Goal: Information Seeking & Learning: Understand process/instructions

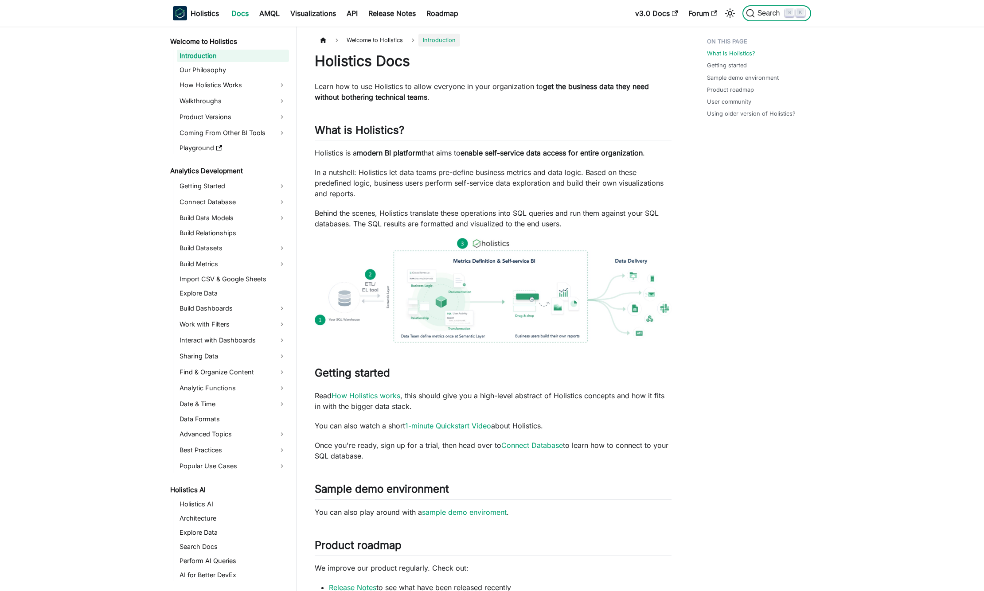
click at [770, 12] on span "Search" at bounding box center [770, 13] width 31 height 8
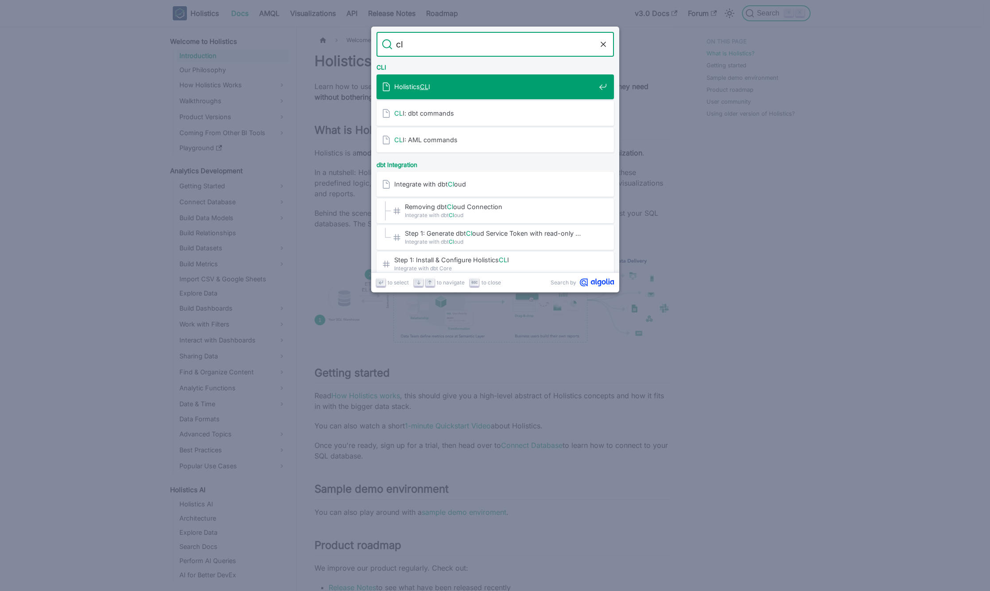
type input "cli"
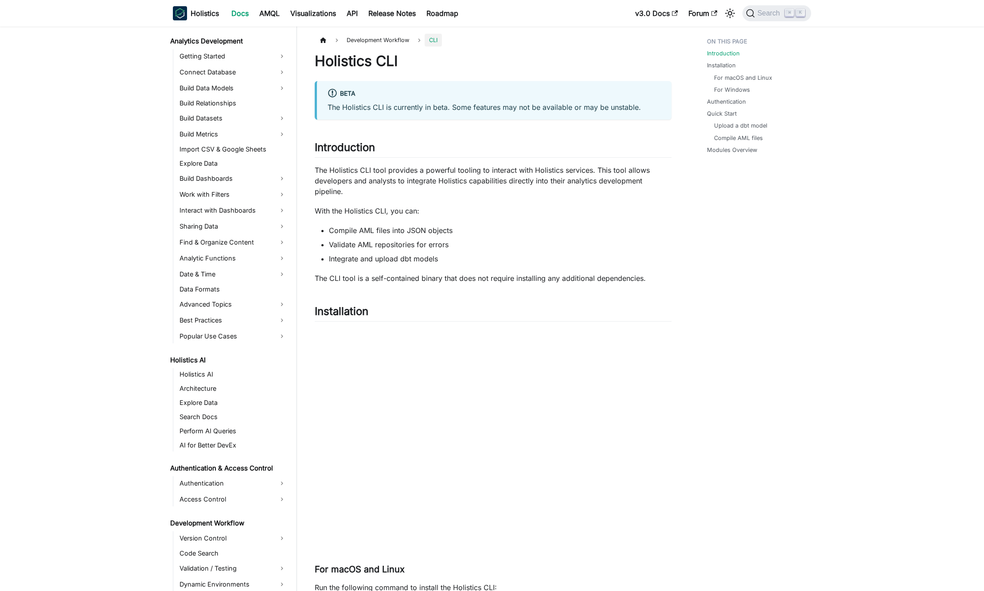
scroll to position [291, 0]
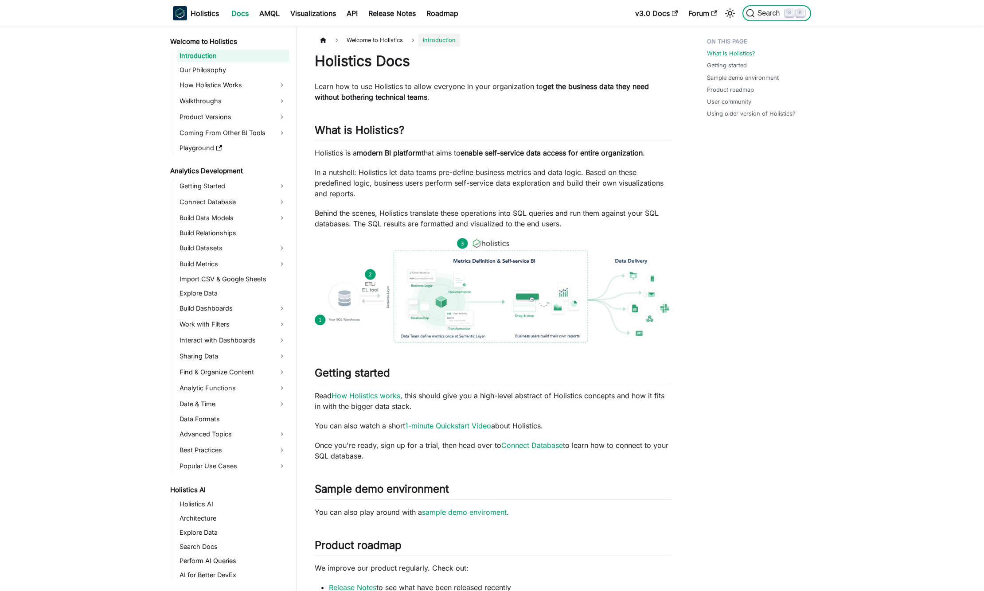
click at [782, 12] on span "Search" at bounding box center [770, 13] width 31 height 8
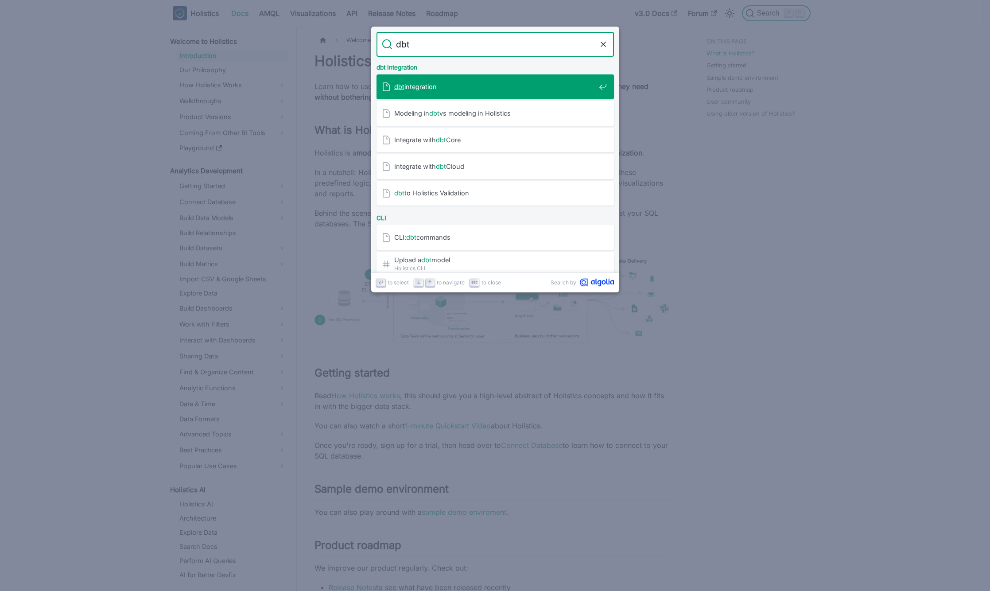
type input "dbt"
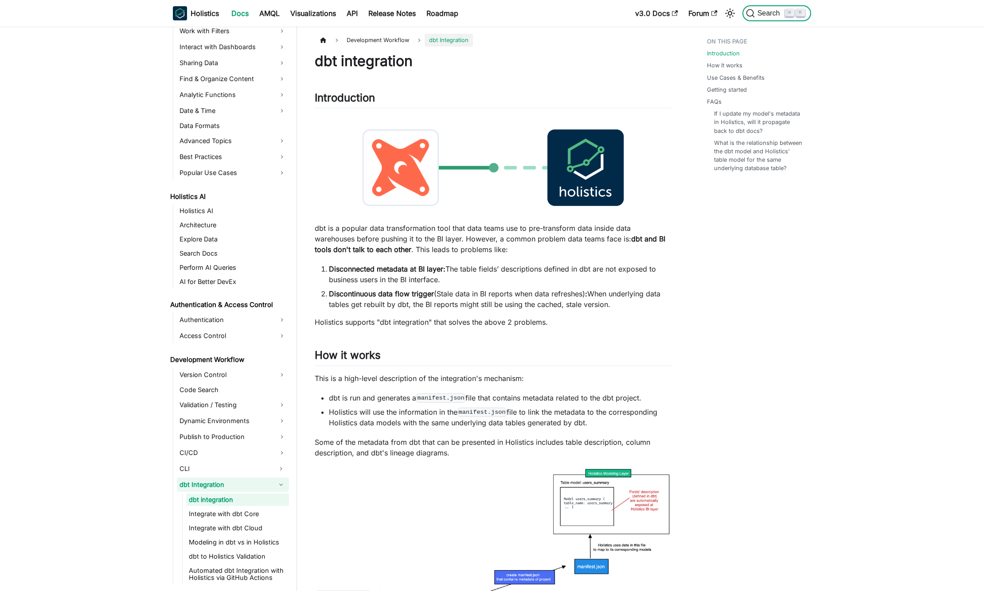
scroll to position [307, 0]
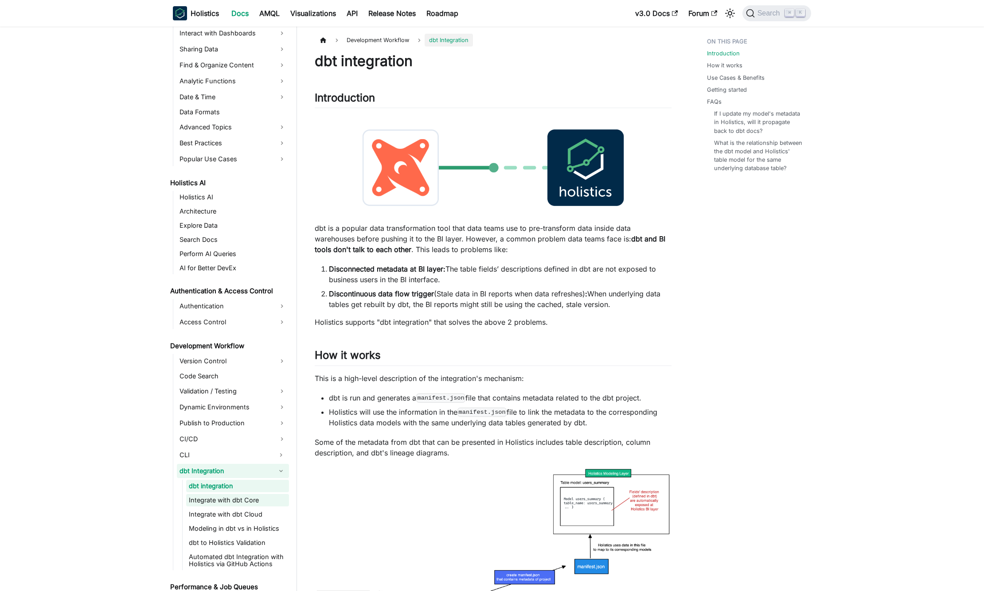
click at [243, 506] on link "Integrate with dbt Core" at bounding box center [237, 500] width 103 height 12
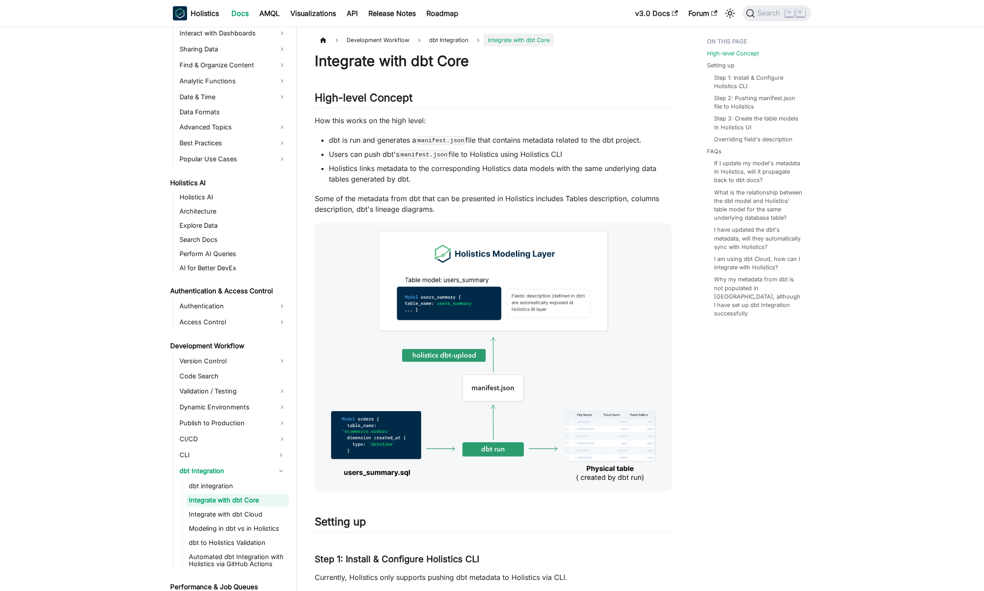
scroll to position [335, 0]
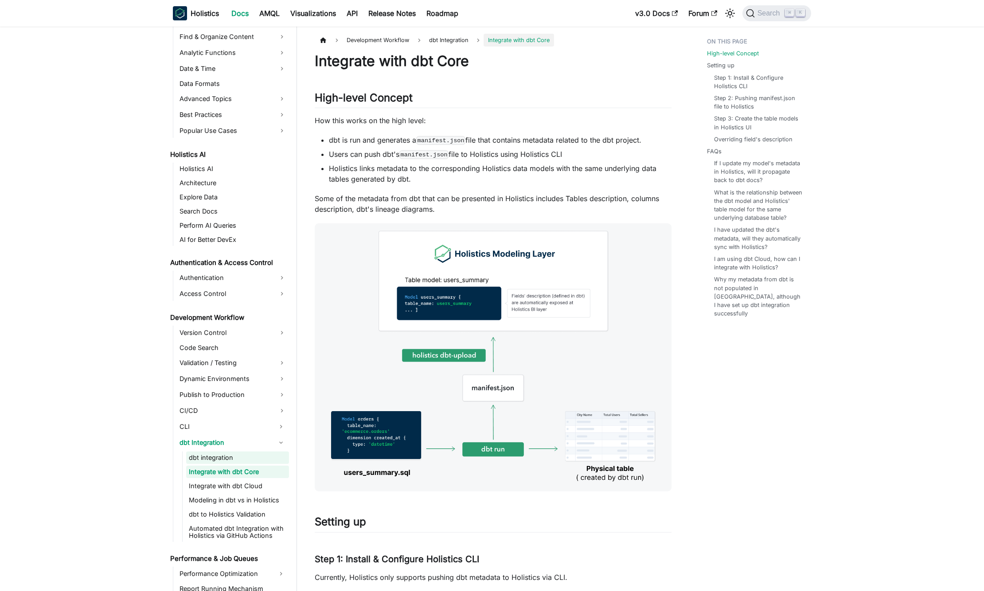
click at [238, 456] on link "dbt integration" at bounding box center [237, 458] width 103 height 12
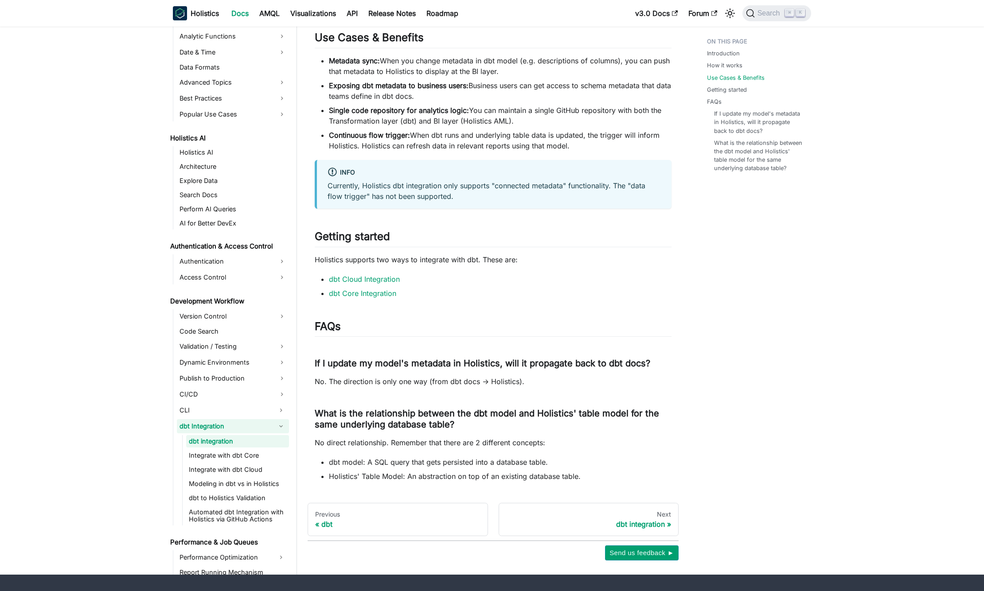
scroll to position [673, 0]
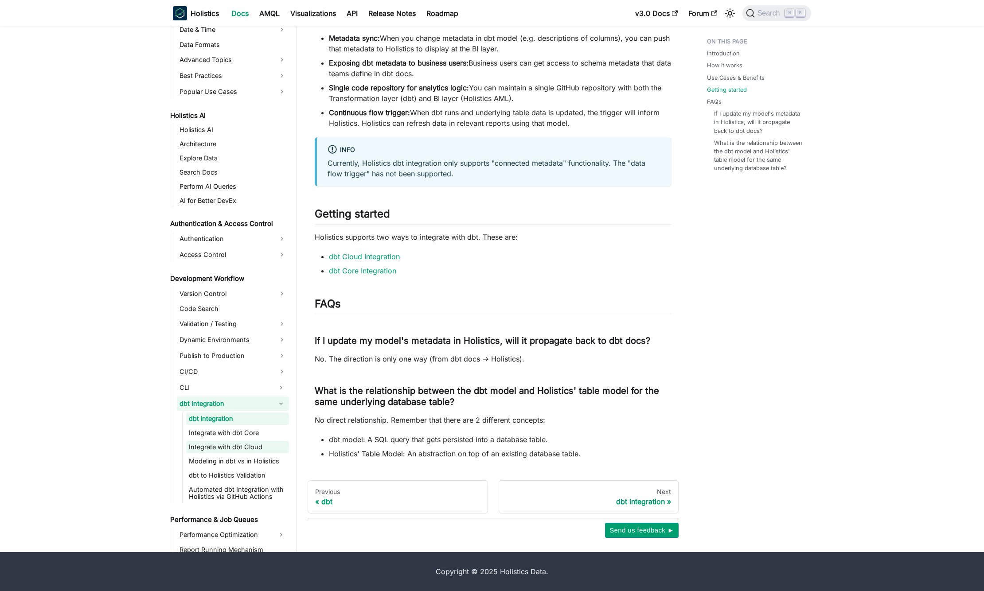
click at [259, 445] on link "Integrate with dbt Cloud" at bounding box center [237, 447] width 103 height 12
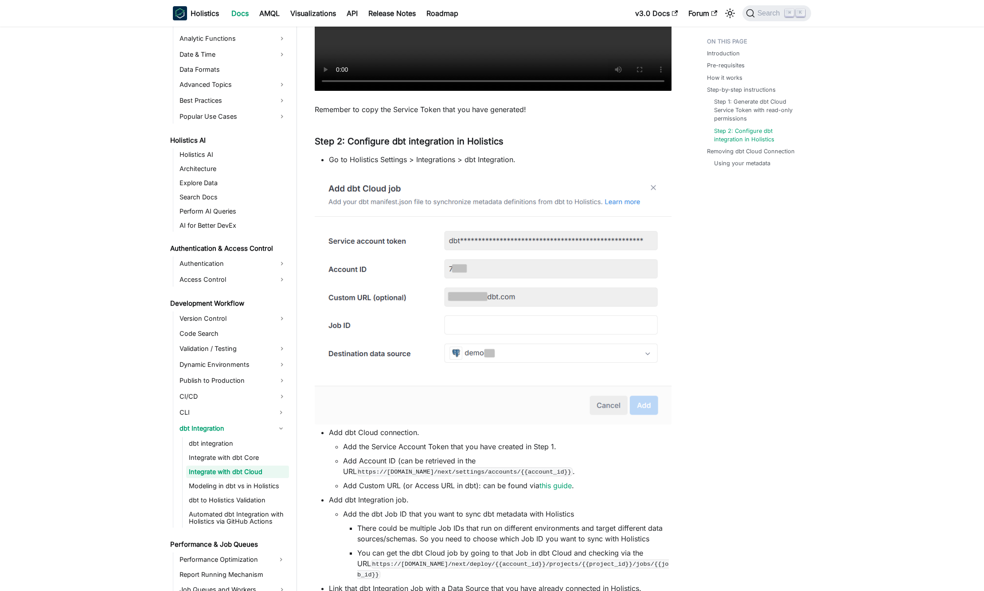
scroll to position [933, 0]
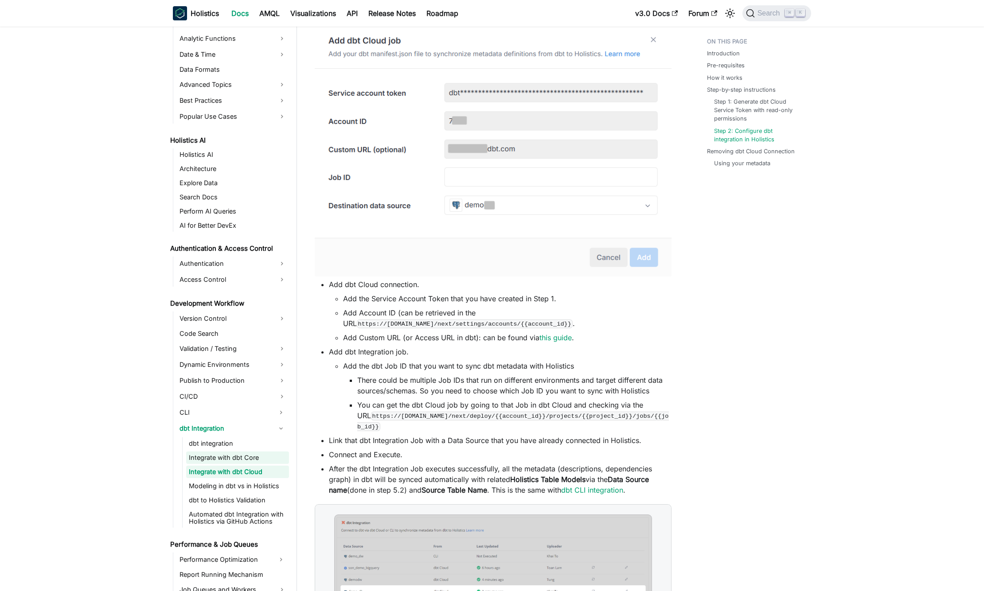
click at [190, 457] on link "Integrate with dbt Core" at bounding box center [237, 458] width 103 height 12
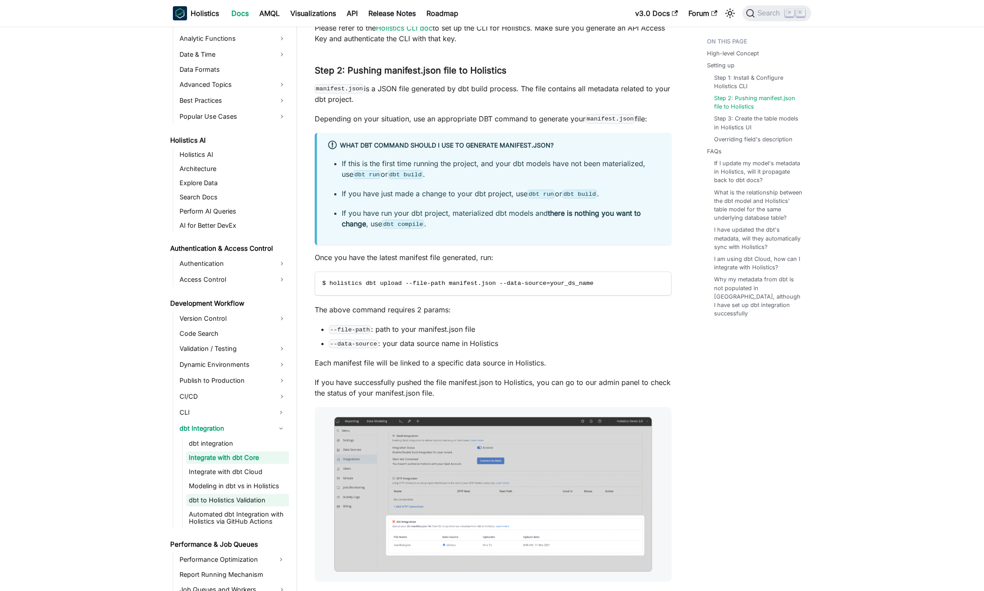
scroll to position [569, 0]
click at [243, 443] on link "dbt integration" at bounding box center [237, 443] width 103 height 12
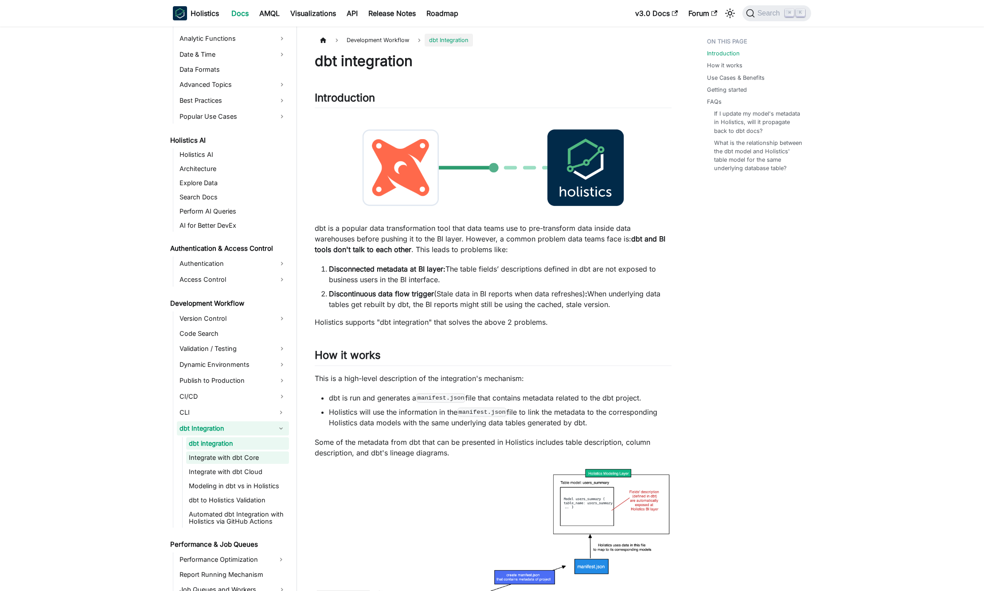
click at [254, 457] on link "Integrate with dbt Core" at bounding box center [237, 458] width 103 height 12
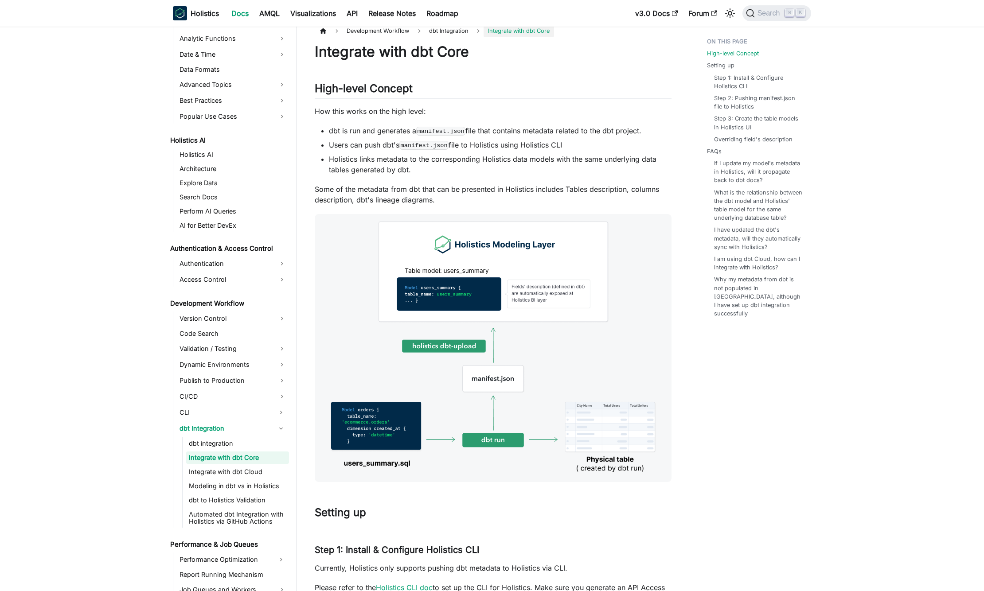
scroll to position [306, 0]
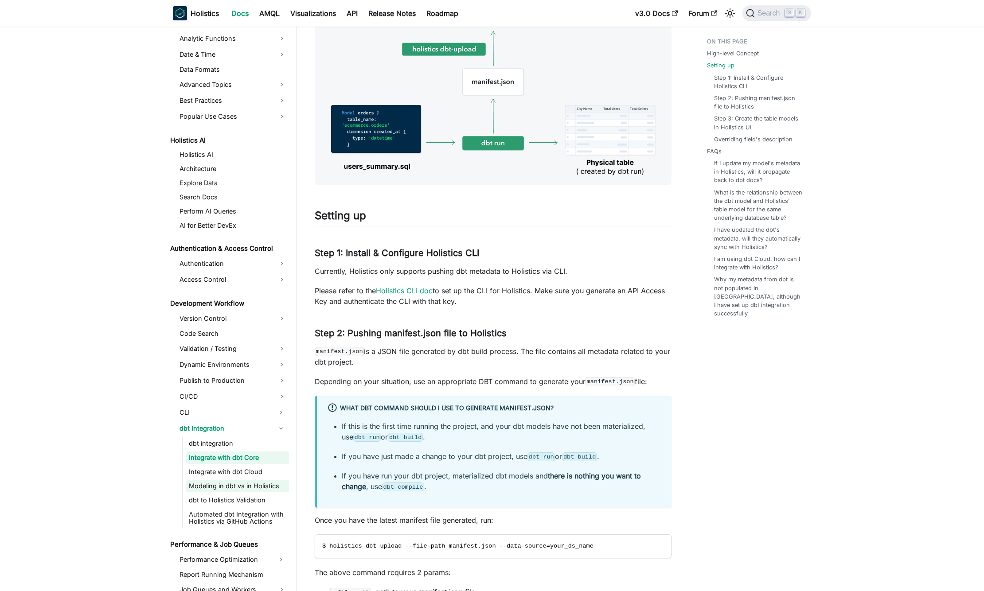
click at [262, 489] on link "Modeling in dbt vs in Holistics" at bounding box center [237, 486] width 103 height 12
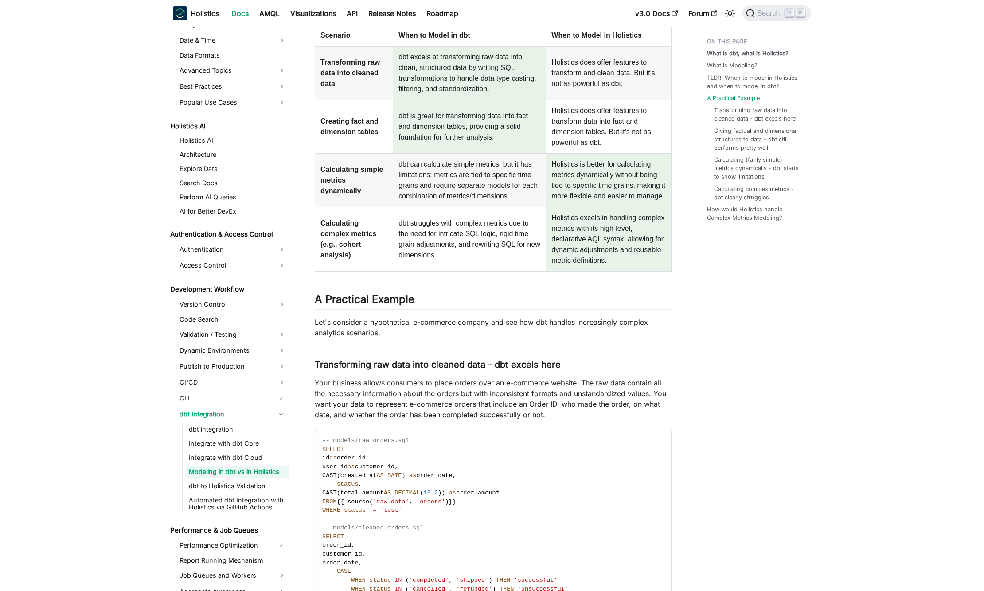
scroll to position [690, 0]
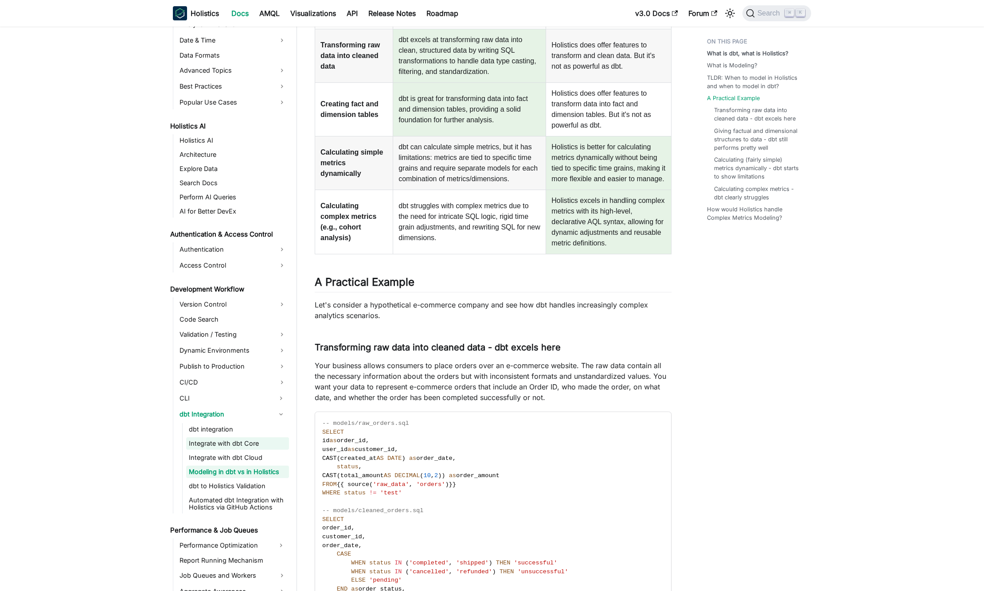
click at [247, 444] on link "Integrate with dbt Core" at bounding box center [237, 443] width 103 height 12
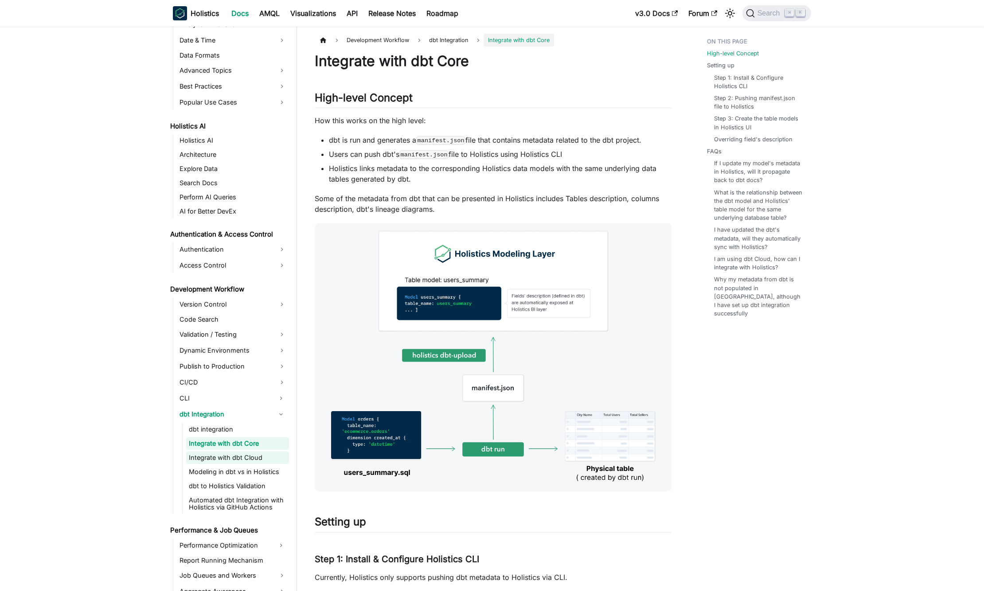
click at [227, 461] on link "Integrate with dbt Cloud" at bounding box center [237, 458] width 103 height 12
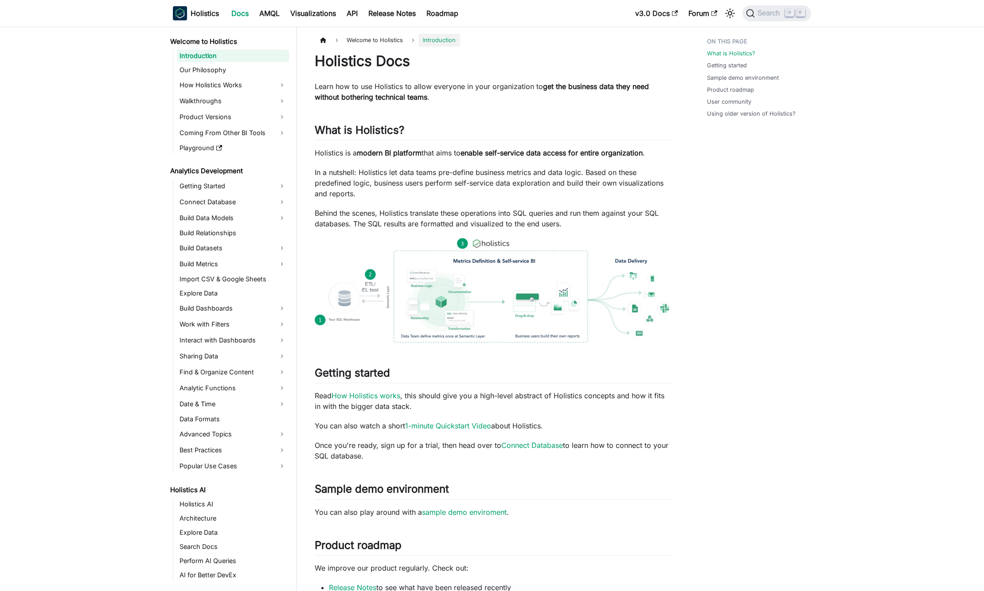
click at [756, 23] on nav "Holistics Docs AMQL Visualizations API Release Notes Roadmap v3.0 Docs Forum Se…" at bounding box center [492, 13] width 984 height 27
click at [758, 18] on button "Search ⌘ K" at bounding box center [776, 13] width 69 height 16
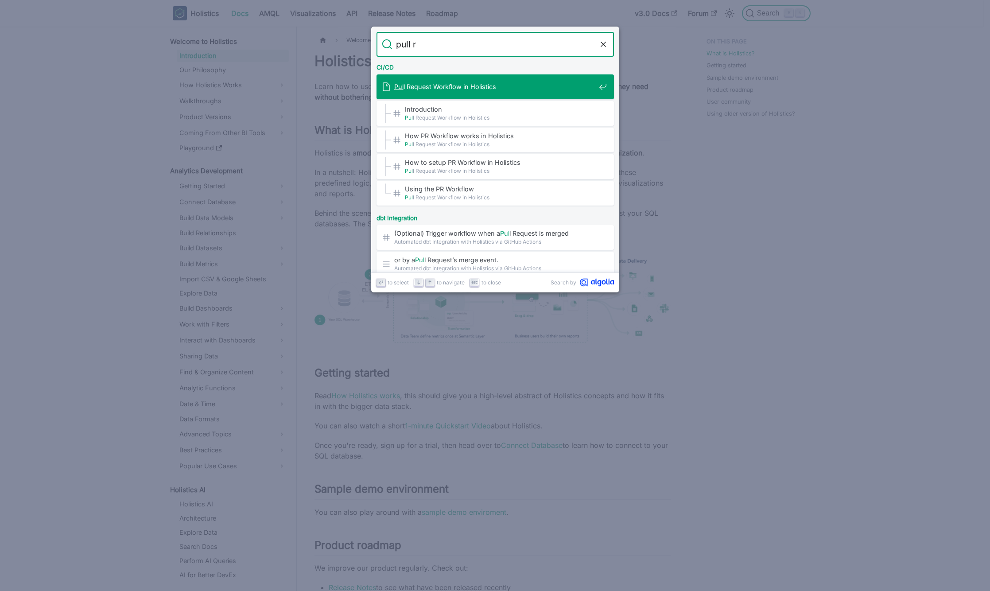
type input "pull re"
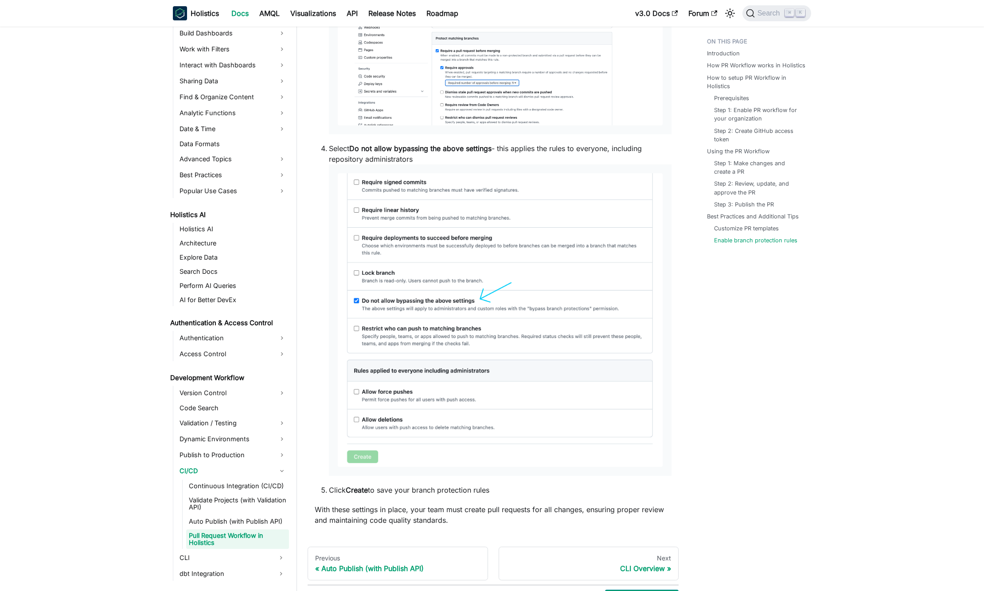
scroll to position [3254, 0]
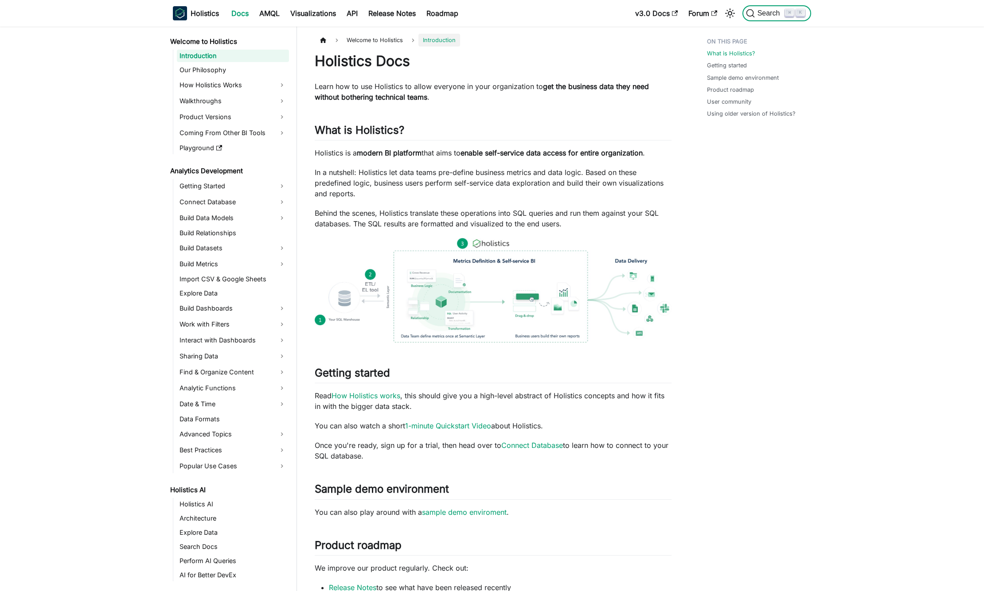
click at [767, 9] on span "Search" at bounding box center [765, 13] width 39 height 9
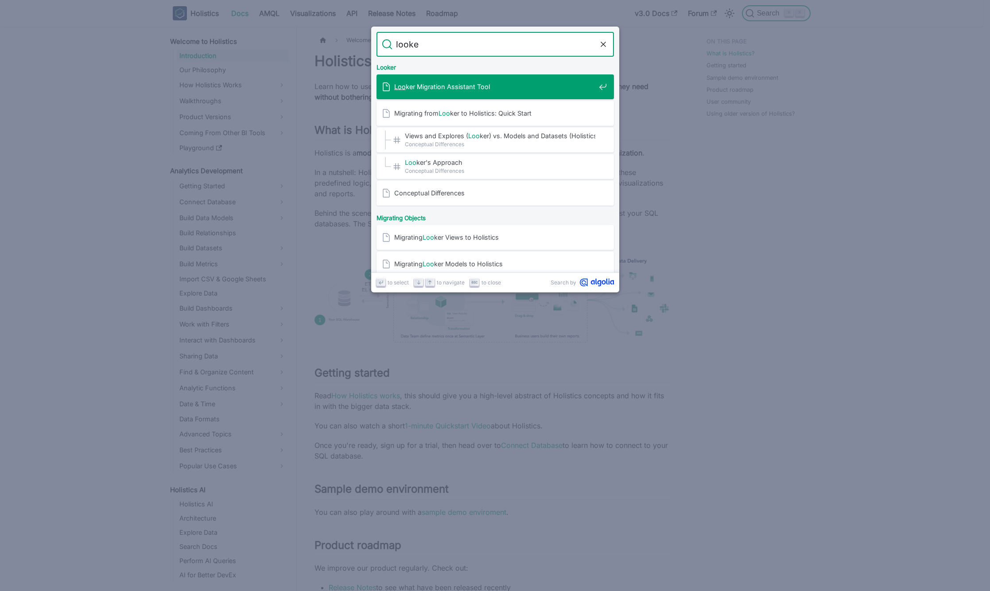
type input "looker"
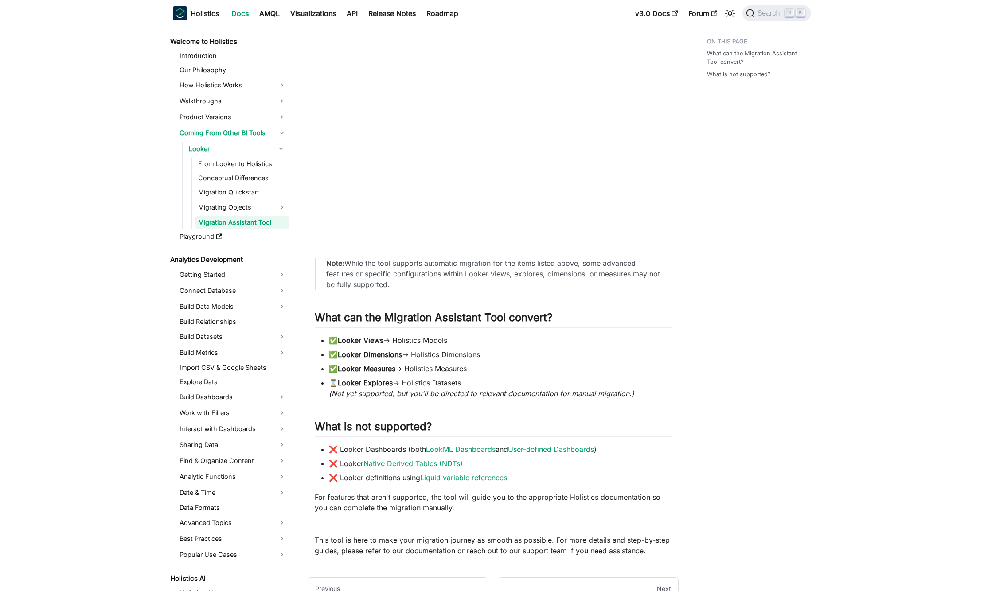
scroll to position [83, 0]
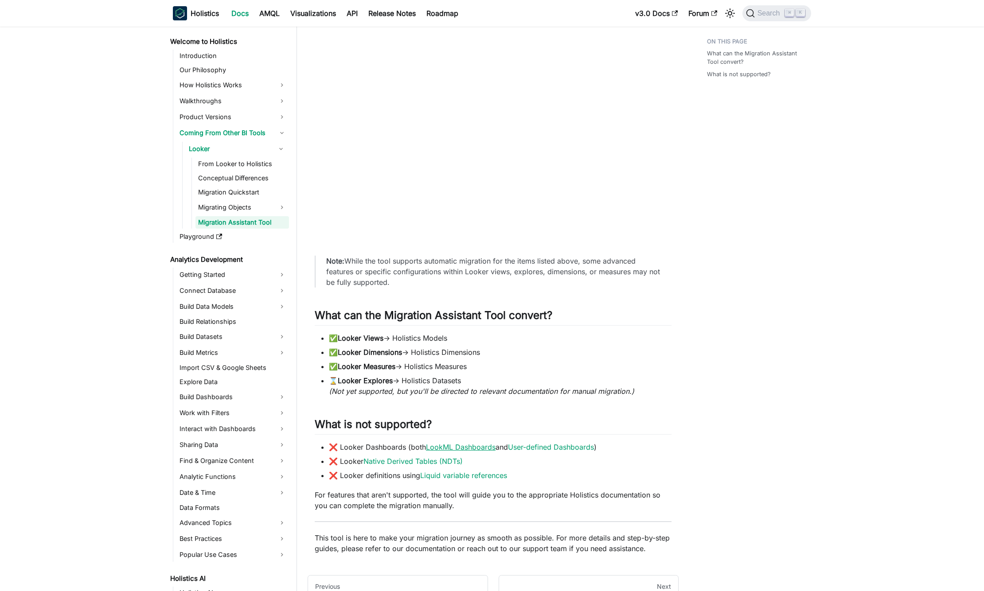
click at [460, 451] on link "LookML Dashboards" at bounding box center [461, 447] width 70 height 9
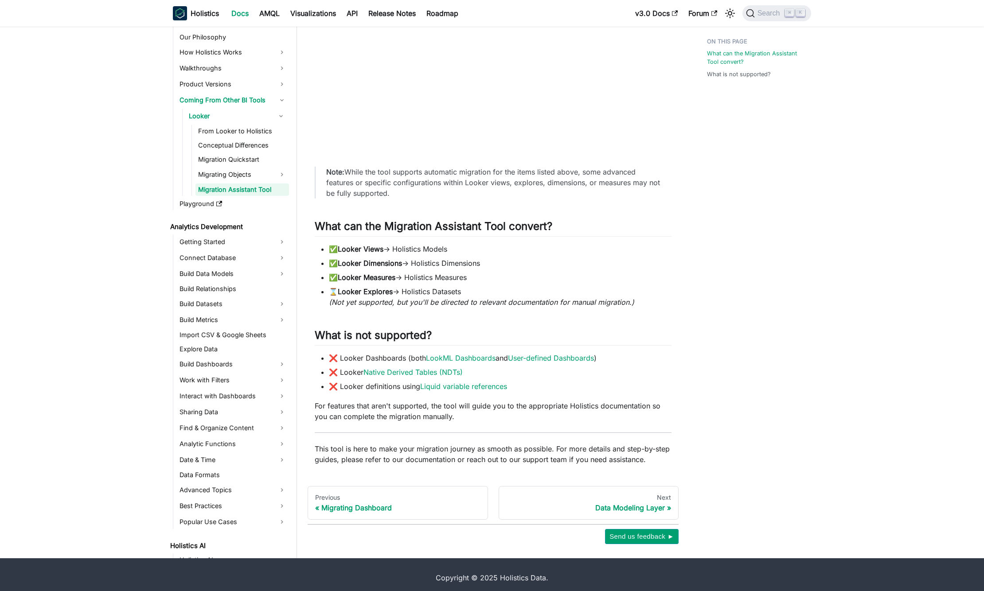
scroll to position [178, 0]
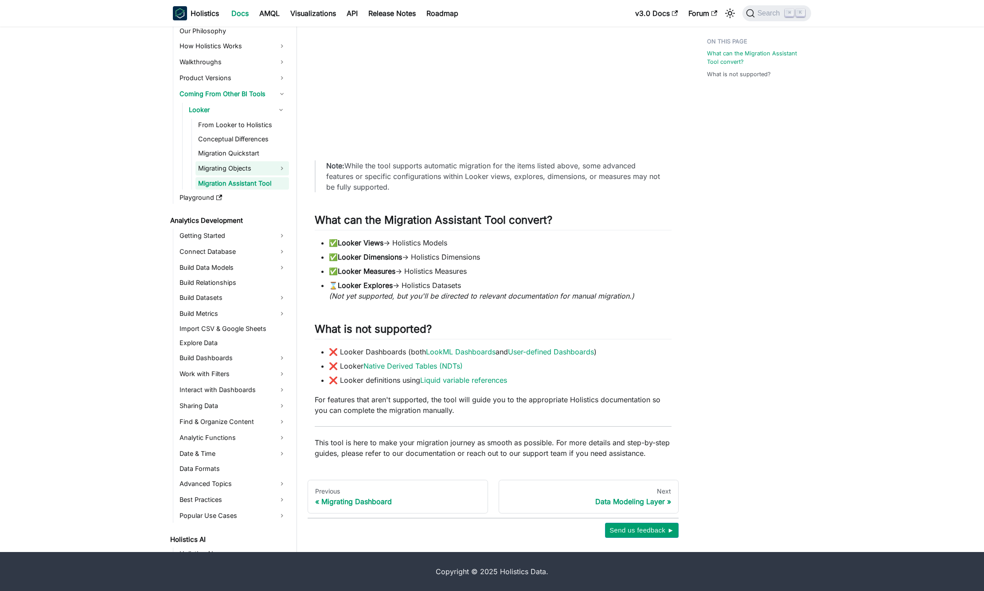
click at [283, 168] on link "Migrating Objects" at bounding box center [241, 168] width 93 height 14
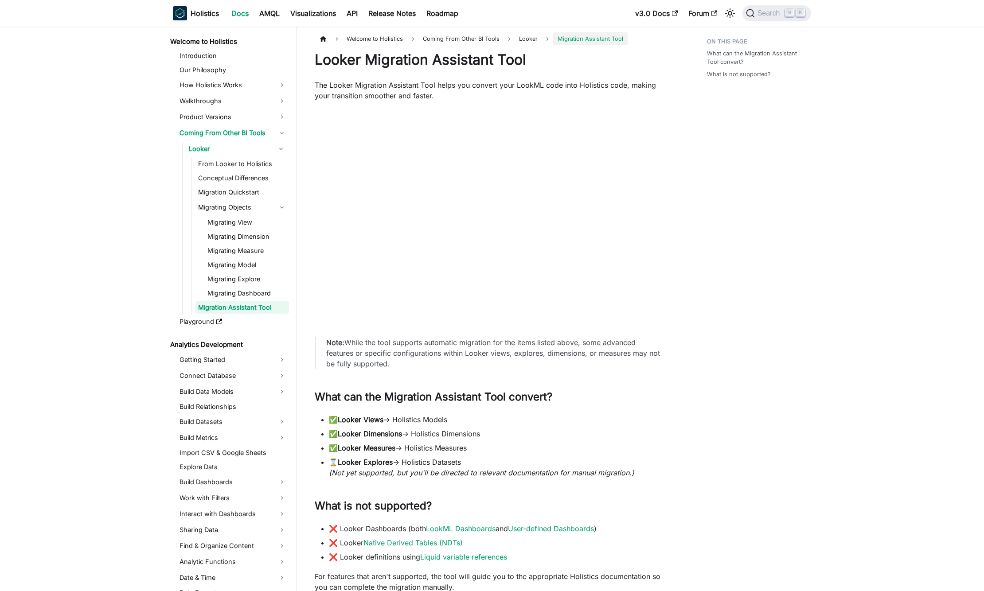
scroll to position [2, 0]
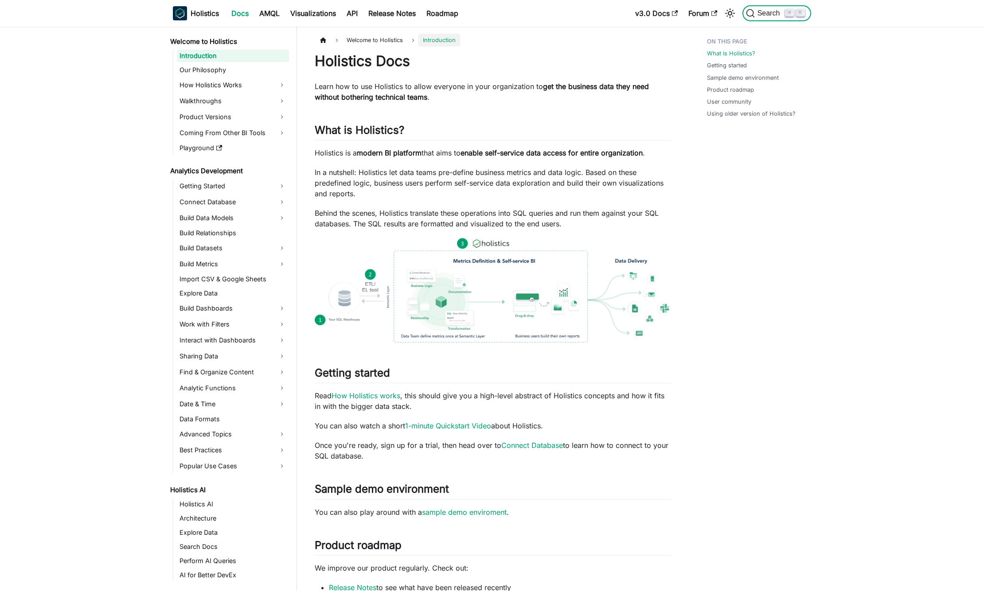
click at [770, 12] on span "Search" at bounding box center [770, 13] width 31 height 8
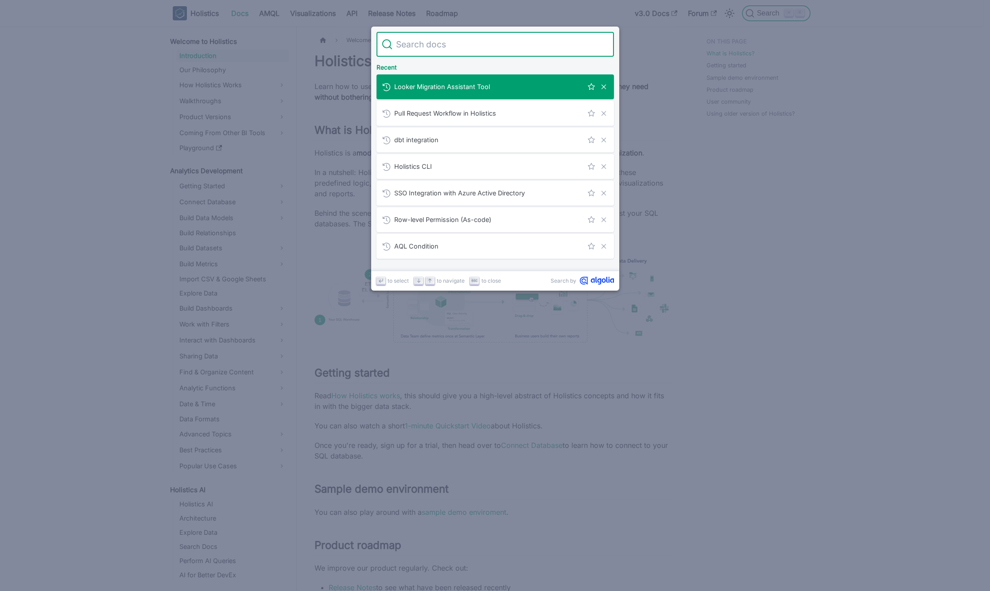
type input "c"
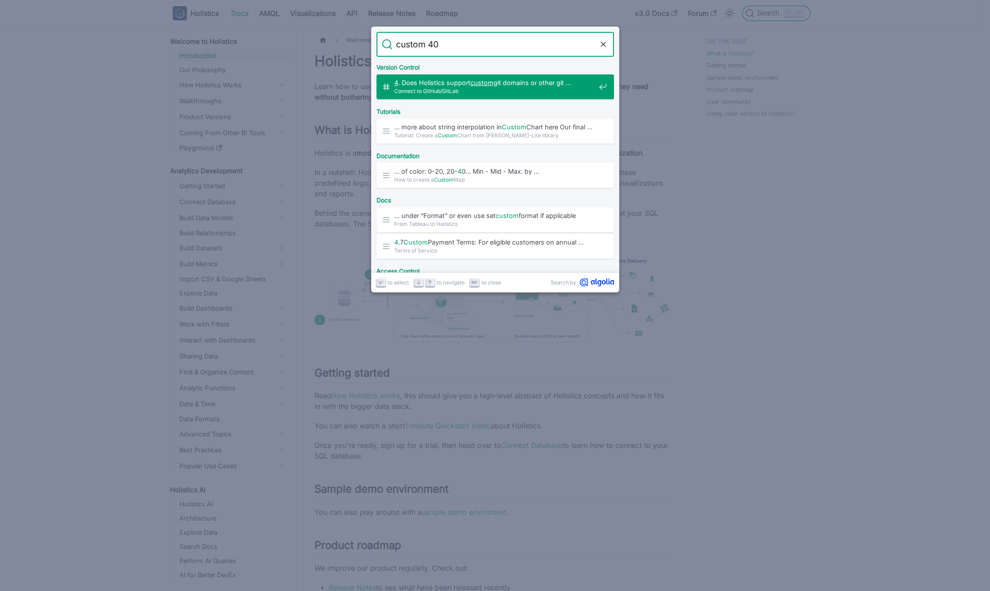
type input "custom 403"
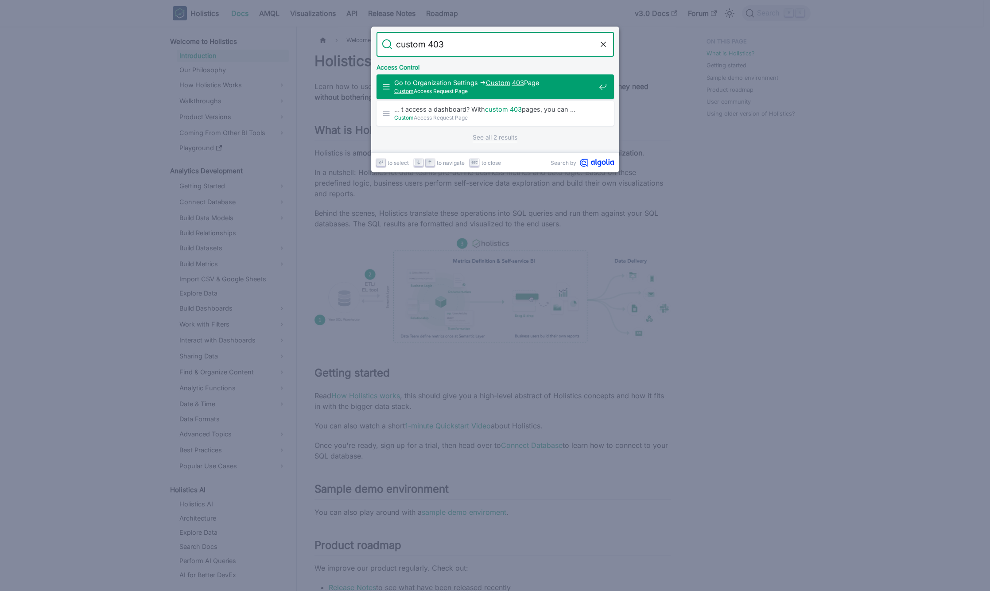
click at [515, 92] on span "Custom Access Request Page" at bounding box center [494, 91] width 201 height 8
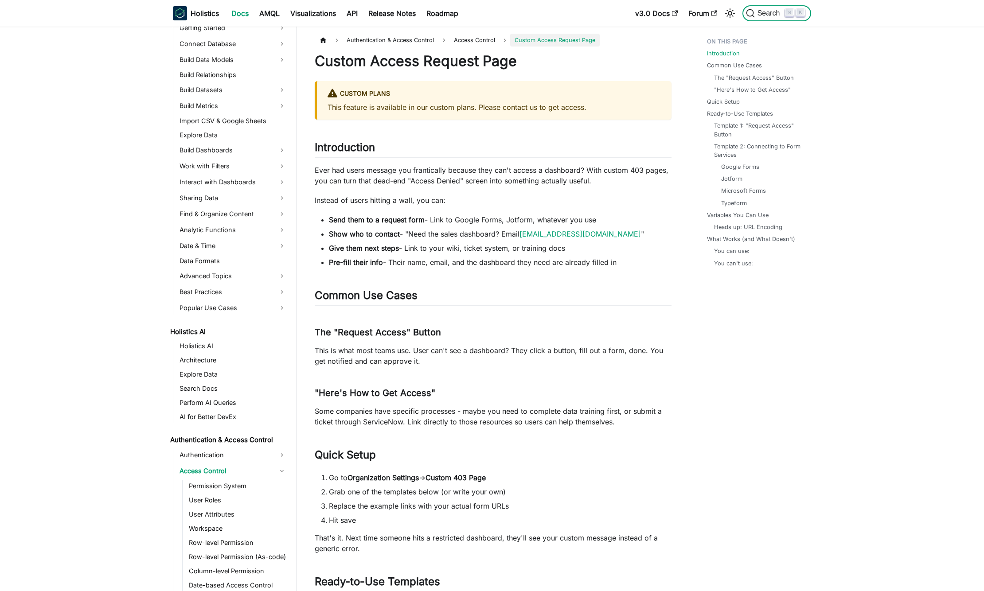
click at [772, 12] on span "Search" at bounding box center [770, 13] width 31 height 8
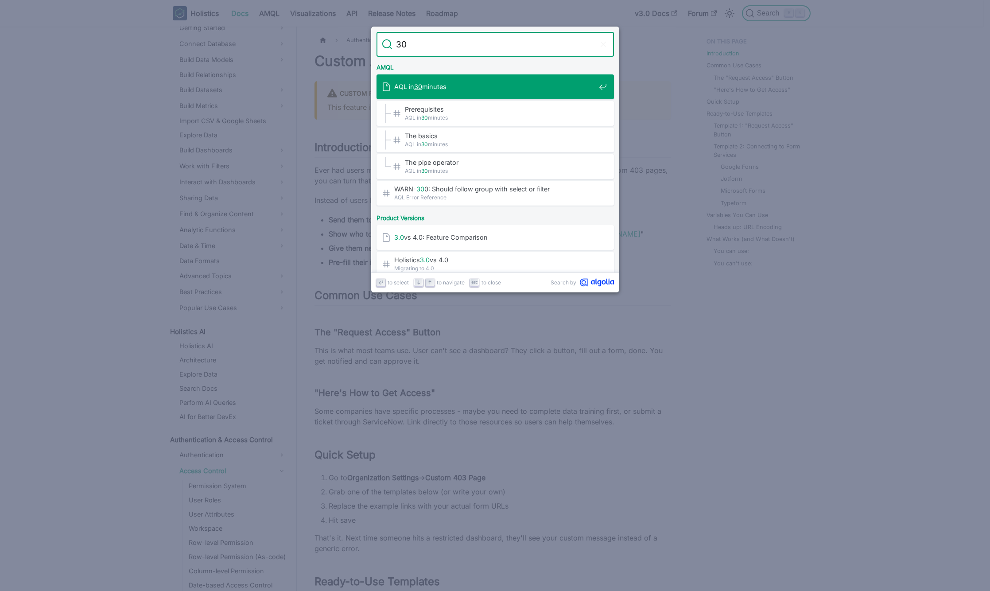
type input "3"
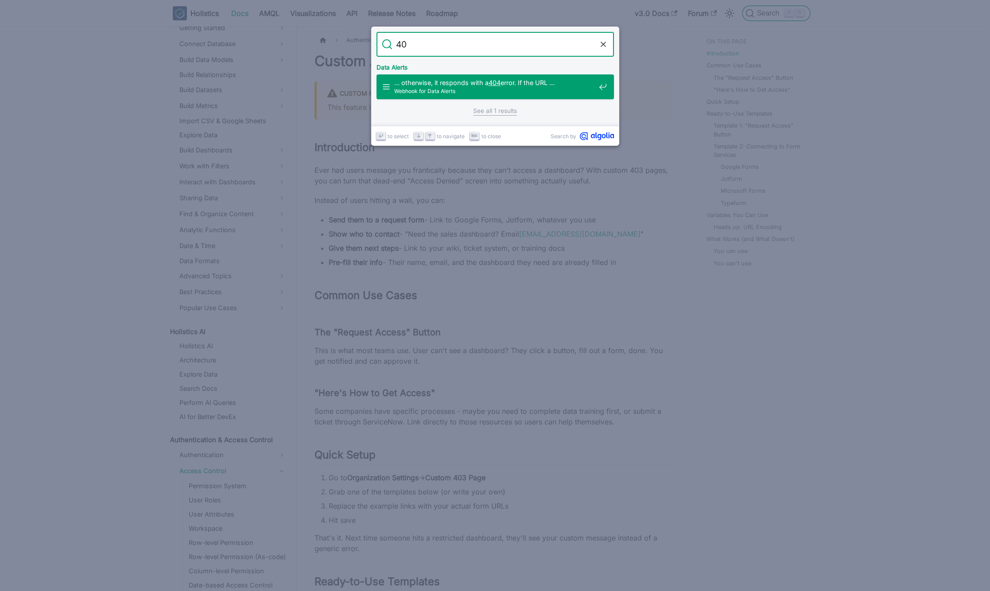
type input "403"
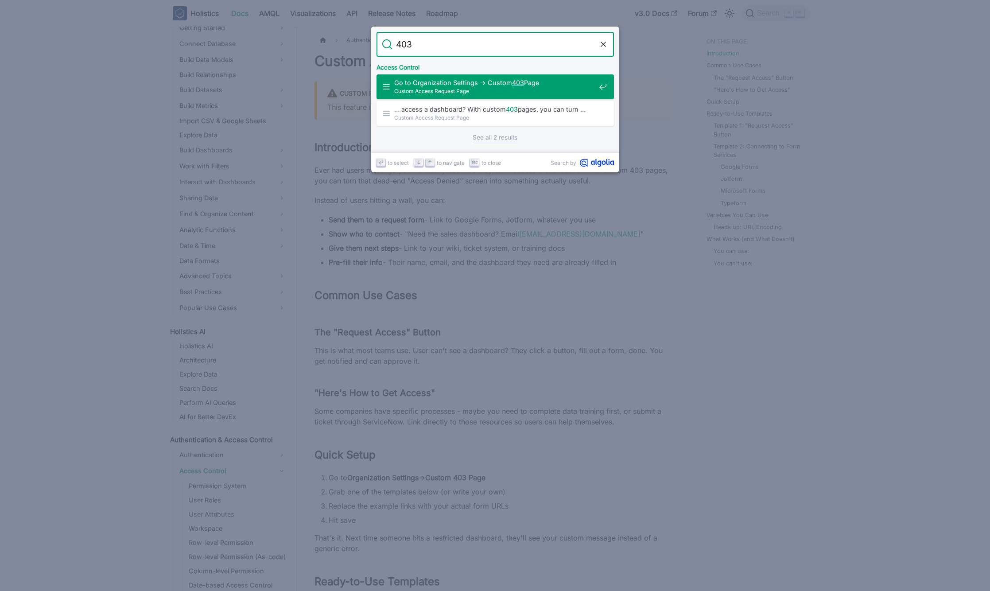
click at [464, 77] on div "Go to Organization Settings → Custom 403 Page Custom Access Request Page" at bounding box center [498, 86] width 232 height 25
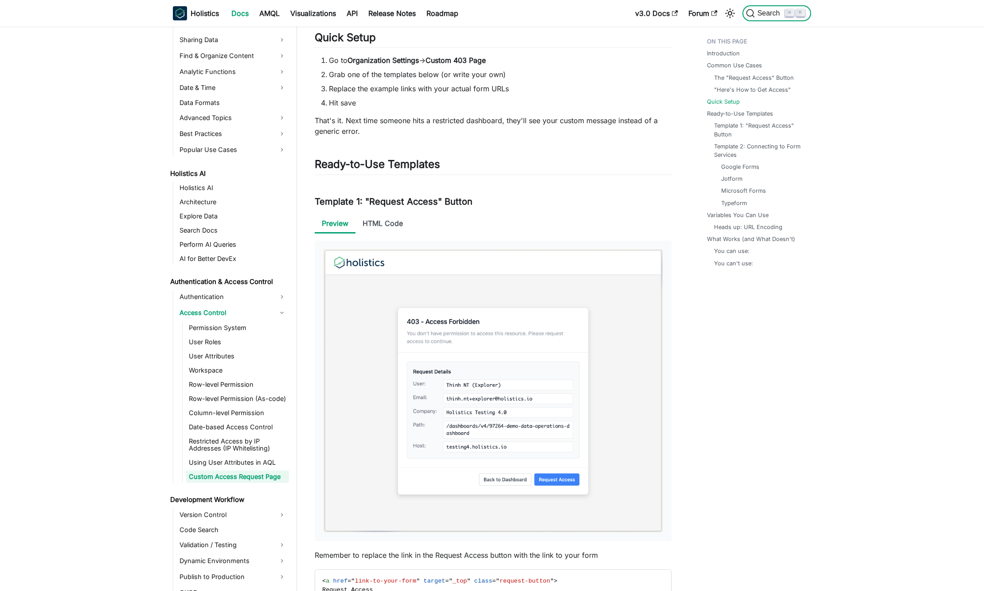
scroll to position [321, 0]
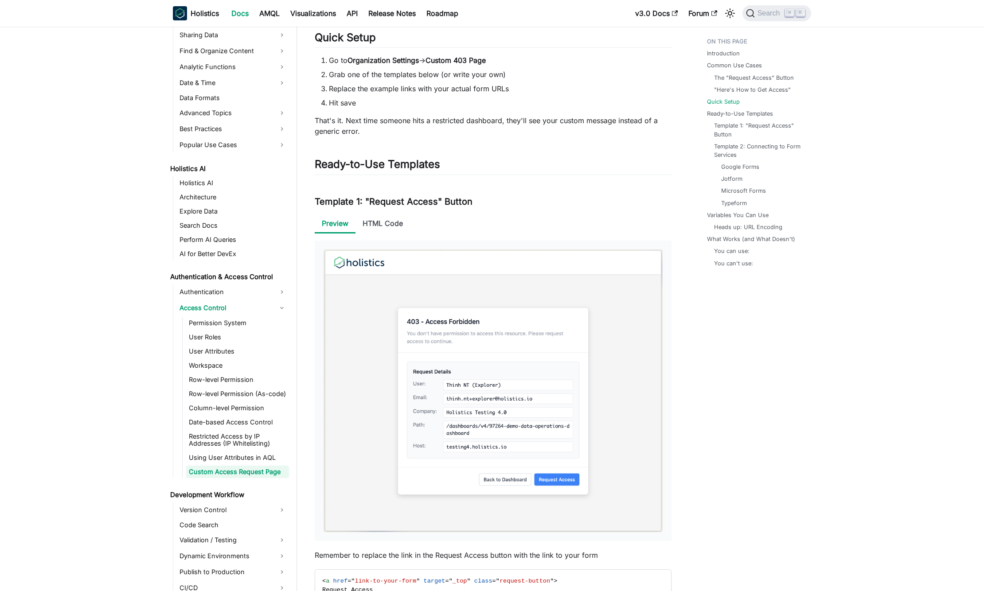
click at [253, 472] on link "Custom Access Request Page" at bounding box center [237, 472] width 103 height 12
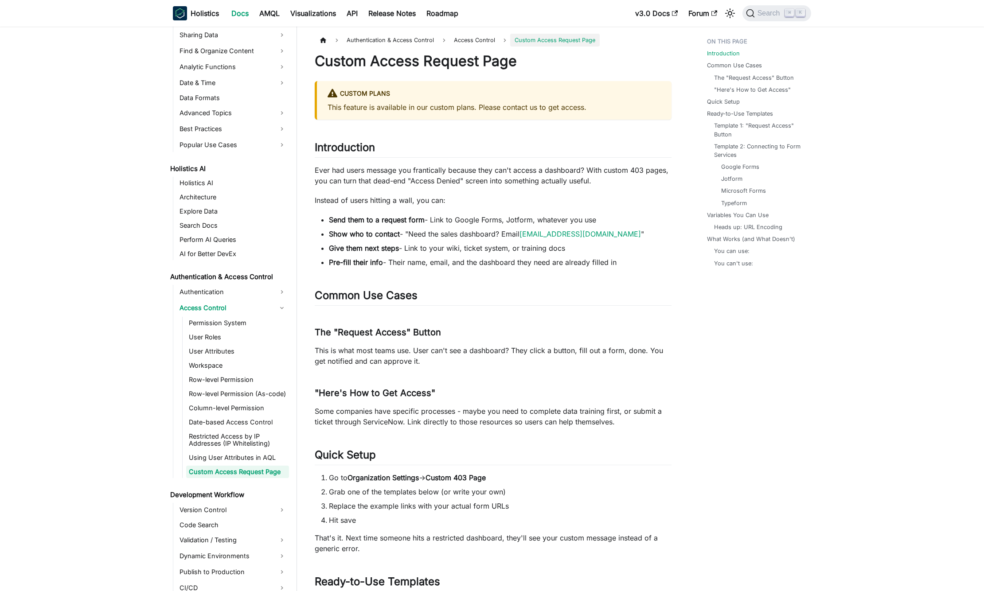
click at [253, 472] on link "Custom Access Request Page" at bounding box center [237, 472] width 103 height 12
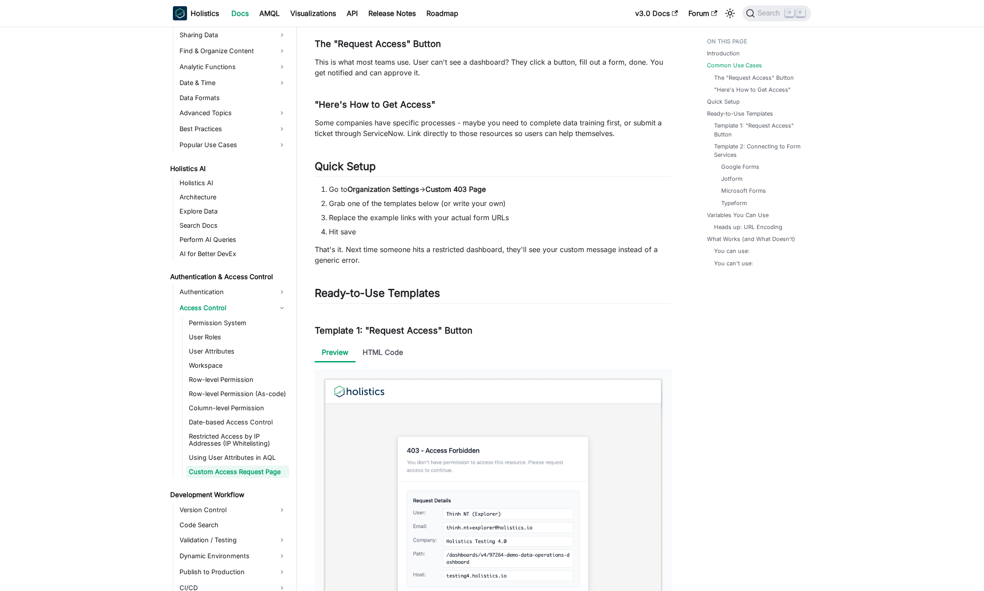
scroll to position [378, 0]
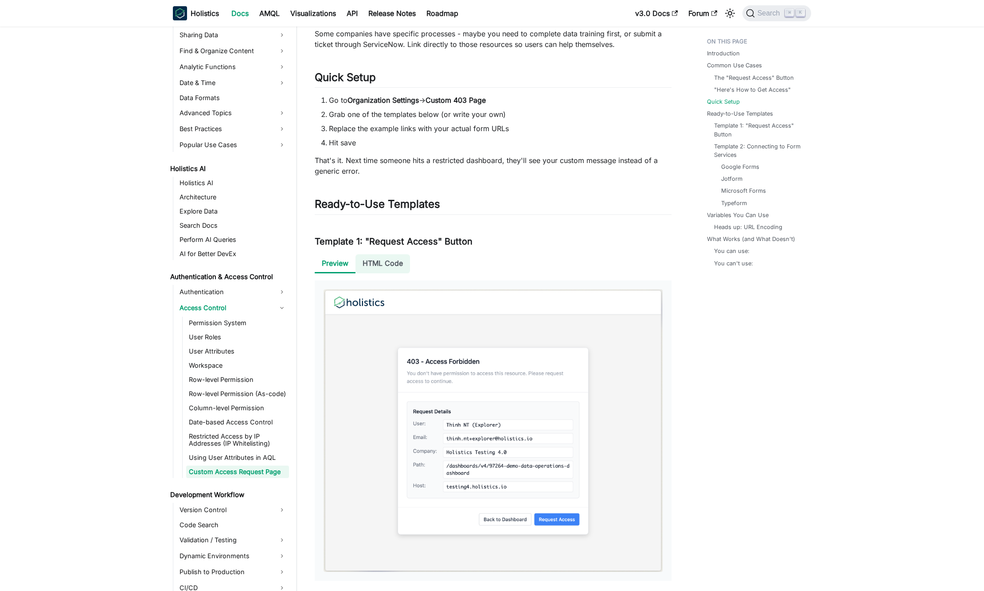
click at [386, 270] on li "HTML Code" at bounding box center [382, 263] width 55 height 19
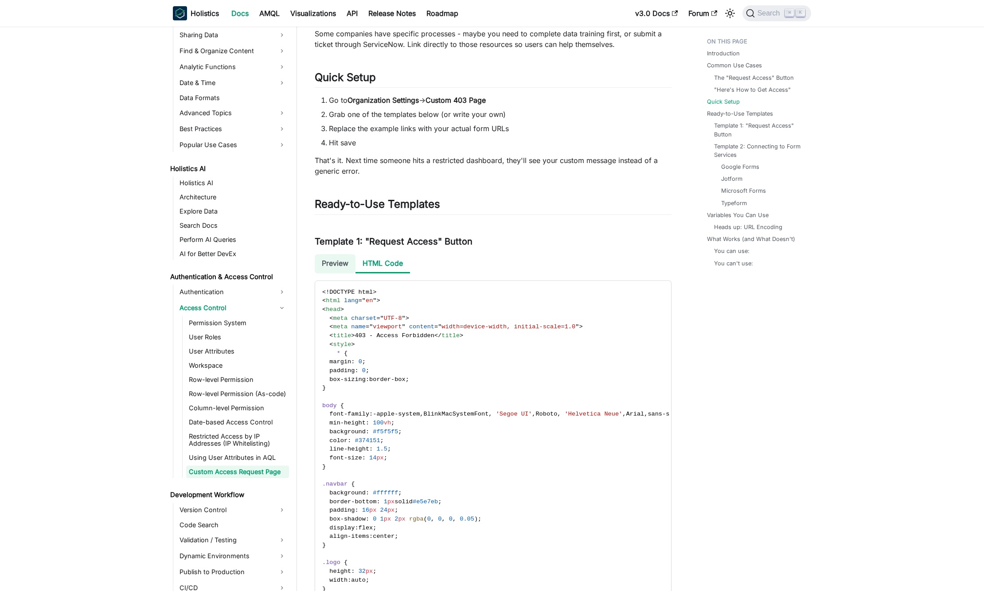
click at [338, 267] on li "Preview" at bounding box center [335, 263] width 41 height 19
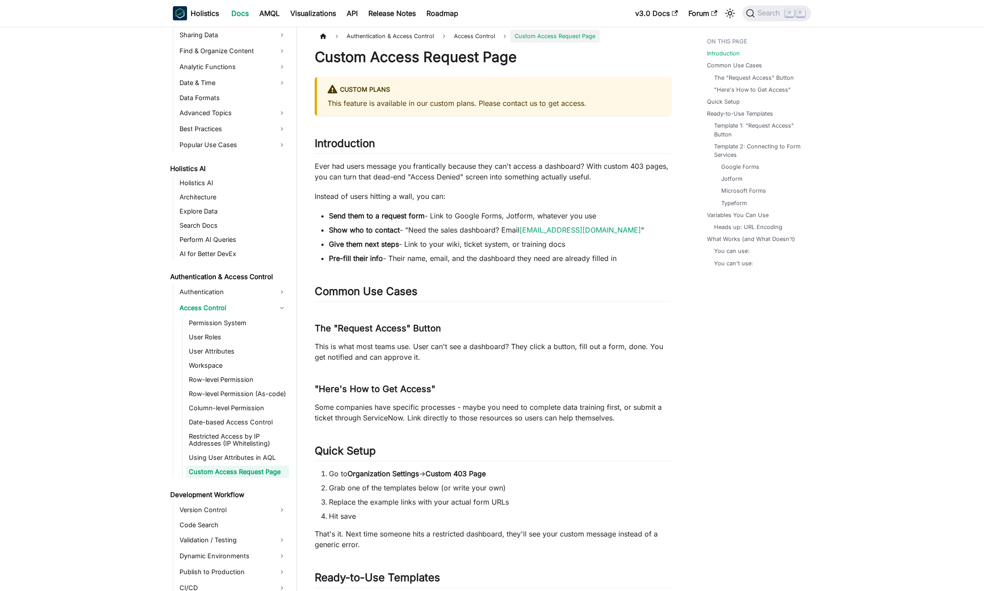
scroll to position [0, 0]
